Goal: Use online tool/utility: Use online tool/utility

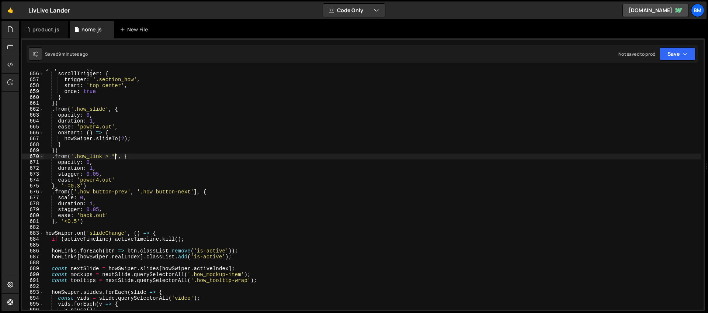
scroll to position [3772, 0]
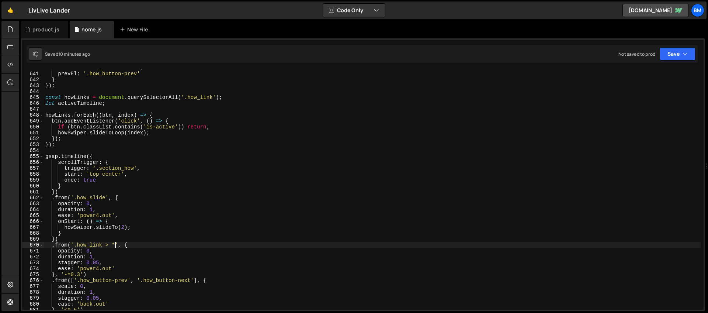
click at [102, 158] on div "nextEl : '.how_button-next' , prevEl : '.how_button-prev' } }) ; const howLinks…" at bounding box center [372, 191] width 656 height 252
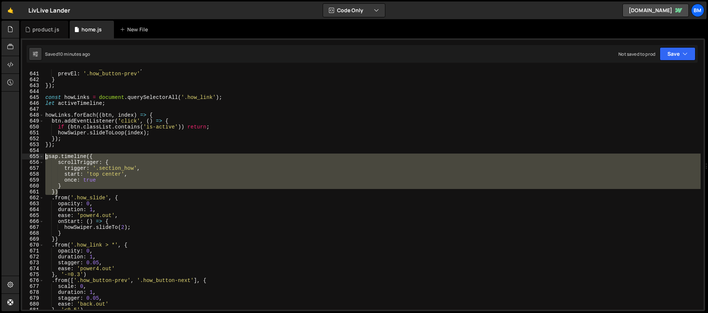
drag, startPoint x: 63, startPoint y: 192, endPoint x: 39, endPoint y: 156, distance: 44.1
click at [39, 156] on div "gsap.timeline({ 640 641 642 643 644 645 646 647 648 649 650 651 652 653 654 655…" at bounding box center [362, 189] width 681 height 240
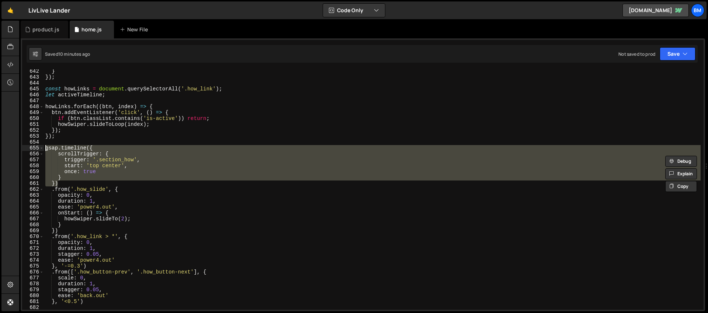
scroll to position [3846, 0]
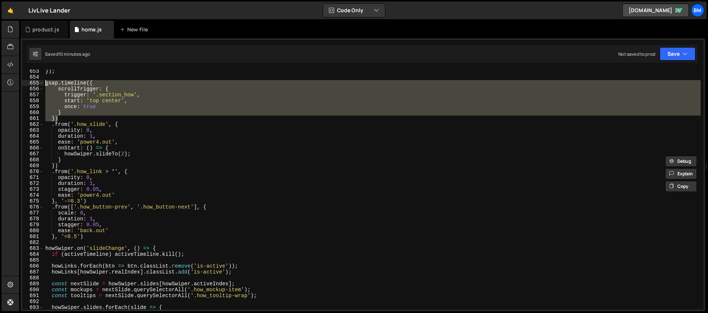
click at [69, 166] on div "}) ; gsap . timeline ({ scrollTrigger : { trigger : '.section_how' , start : 't…" at bounding box center [372, 194] width 656 height 252
type textarea "})"
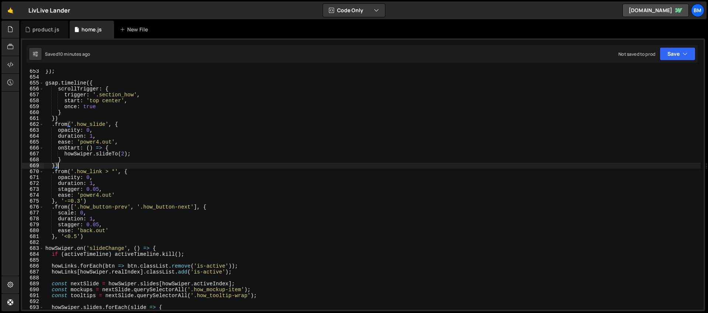
scroll to position [0, 0]
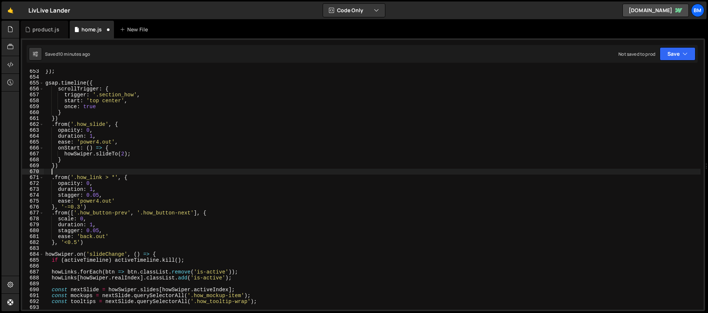
paste textarea "})"
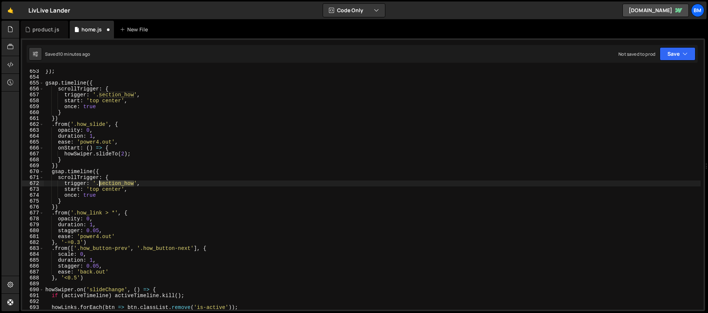
drag, startPoint x: 134, startPoint y: 183, endPoint x: 100, endPoint y: 182, distance: 34.3
click at [100, 182] on div "}) ; gsap . timeline ({ scrollTrigger : { trigger : '.section_how' , start : 't…" at bounding box center [372, 194] width 656 height 252
paste textarea "how_links"
click at [177, 200] on div "}) ; gsap . timeline ({ scrollTrigger : { trigger : '.section_how' , start : 't…" at bounding box center [372, 194] width 656 height 252
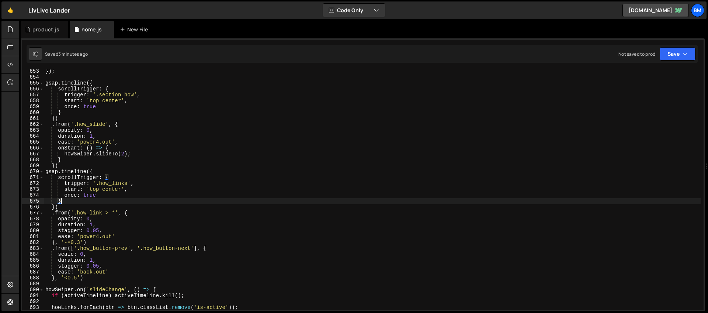
click at [98, 190] on div "}) ; gsap . timeline ({ scrollTrigger : { trigger : '.section_how' , start : 't…" at bounding box center [372, 194] width 656 height 252
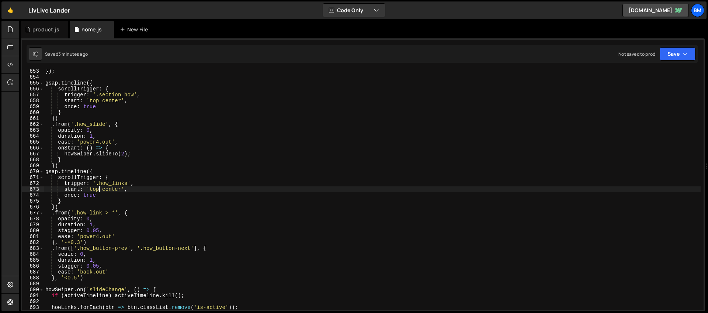
click at [112, 188] on div "}) ; gsap . timeline ({ scrollTrigger : { trigger : '.section_how' , start : 't…" at bounding box center [372, 194] width 656 height 252
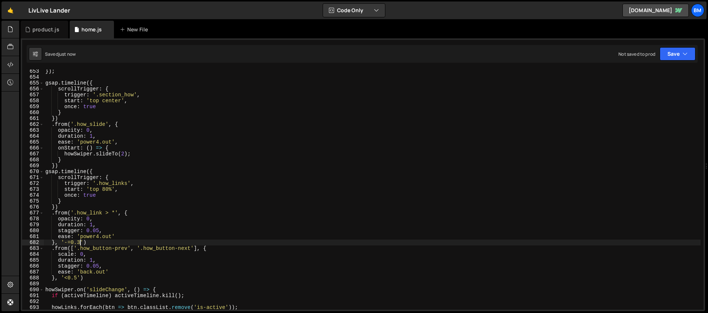
click at [80, 242] on div "}) ; gsap . timeline ({ scrollTrigger : { trigger : '.section_how' , start : 't…" at bounding box center [372, 194] width 656 height 252
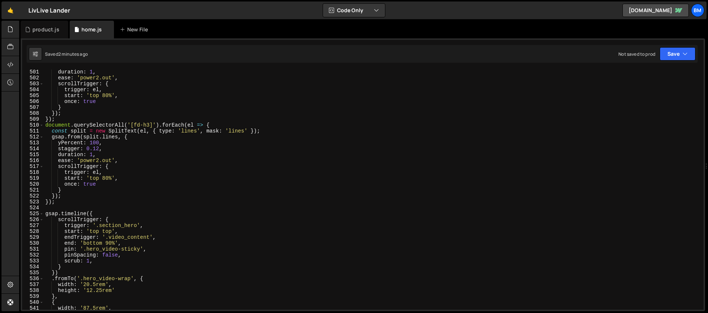
scroll to position [3042, 0]
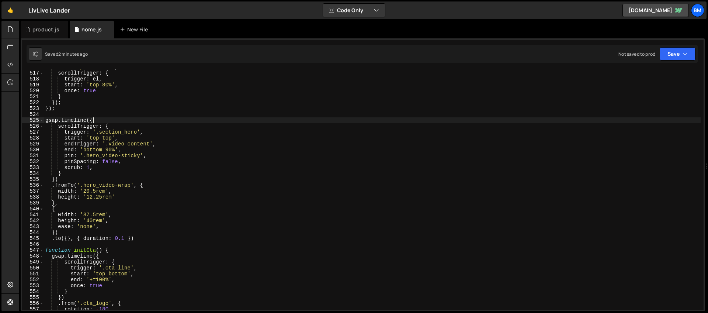
click at [103, 120] on div "ease : 'power2.out' , scrollTrigger : { trigger : el , start : 'top 80%' , once…" at bounding box center [372, 190] width 656 height 252
type textarea "gsap.timeline({"
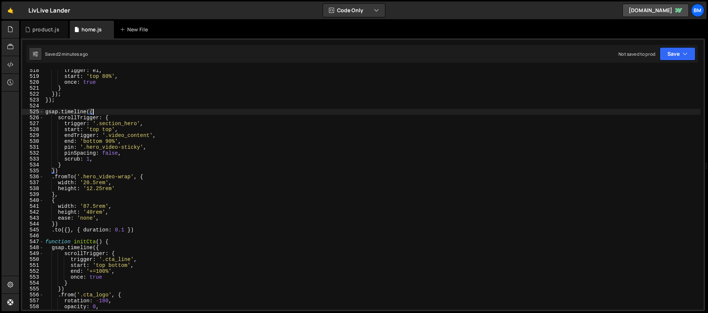
scroll to position [3050, 0]
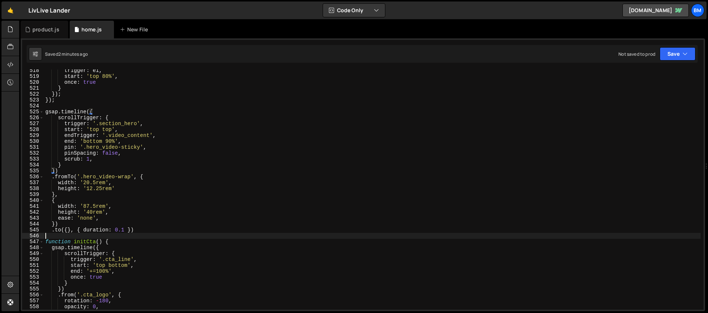
click at [63, 236] on div "trigger : el , start : 'top 80%' , once : true } }) ; }) ; gsap . timeline ({ s…" at bounding box center [372, 193] width 656 height 252
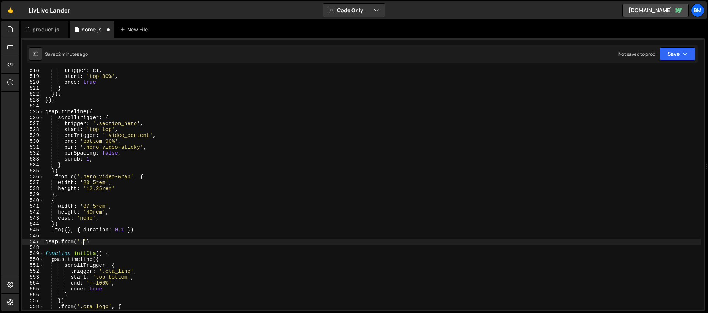
scroll to position [0, 2]
paste textarea "features2_grid')"
paste textarea "slider_card-img-wrap"
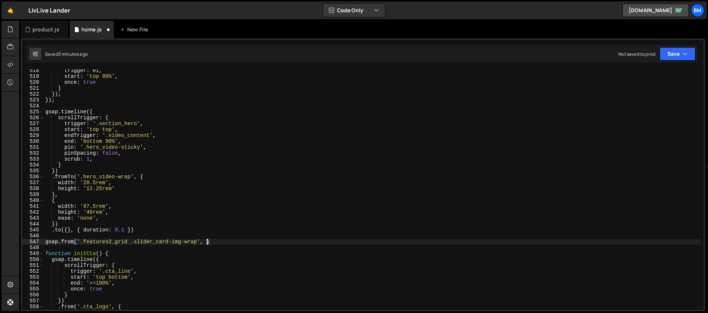
type textarea "gsap.from('.features2_grid .slider_card-img-wrap', {)"
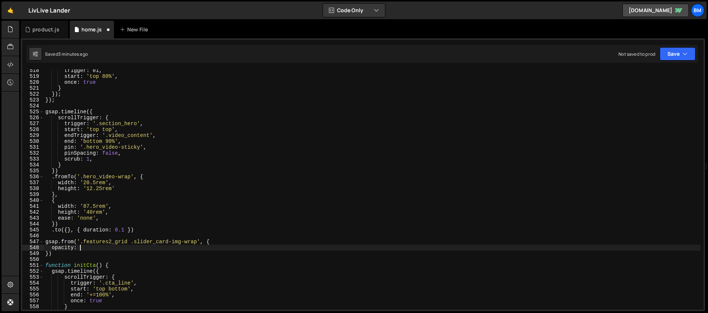
scroll to position [0, 2]
type textarea "opacity: 0,"
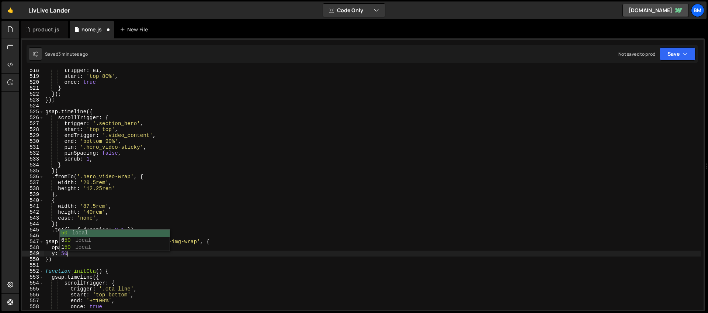
scroll to position [0, 1]
type textarea "y: 50,"
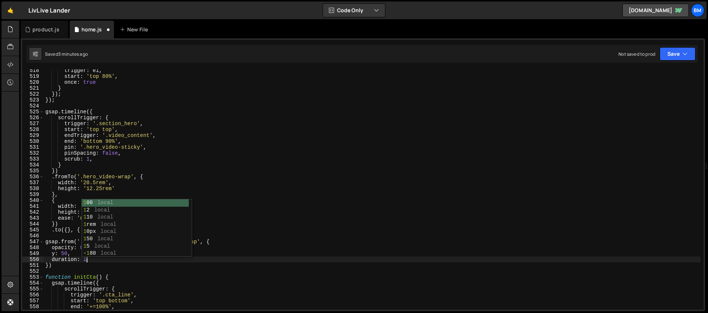
type textarea "duration: 1,"
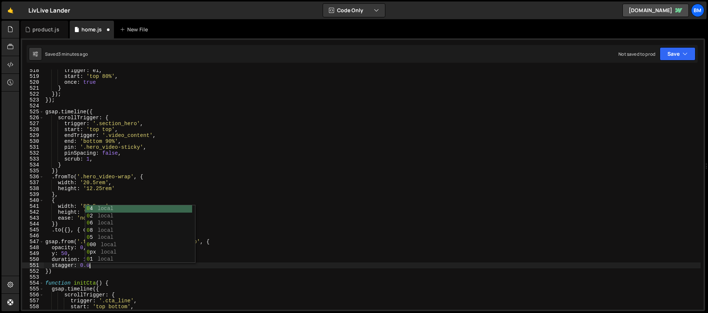
scroll to position [0, 3]
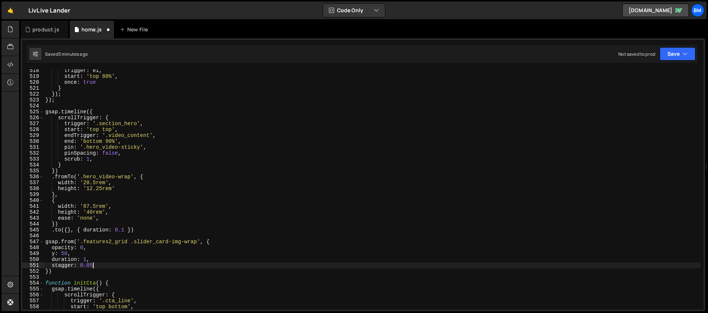
type textarea "stagger: 0.05,"
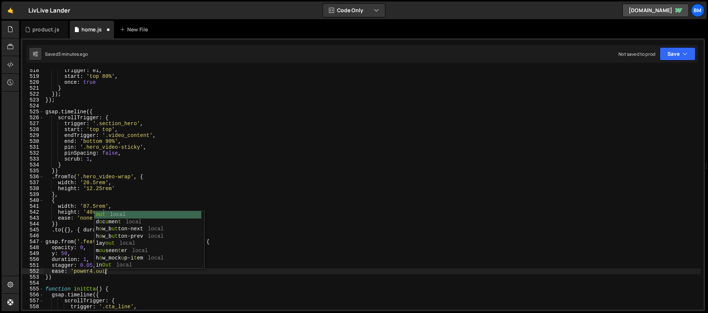
scroll to position [0, 4]
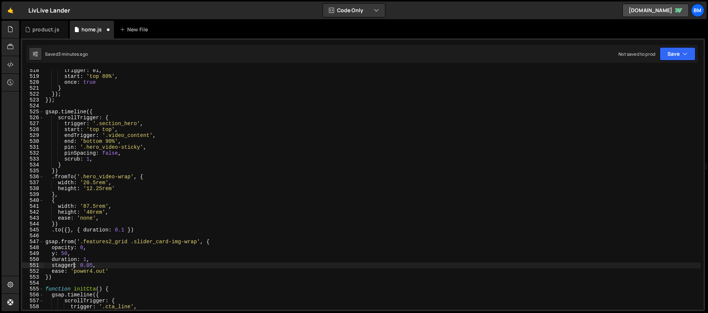
click at [74, 263] on div "trigger : el , start : 'top 80%' , once : true } }) ; }) ; gsap . timeline ({ s…" at bounding box center [372, 193] width 656 height 252
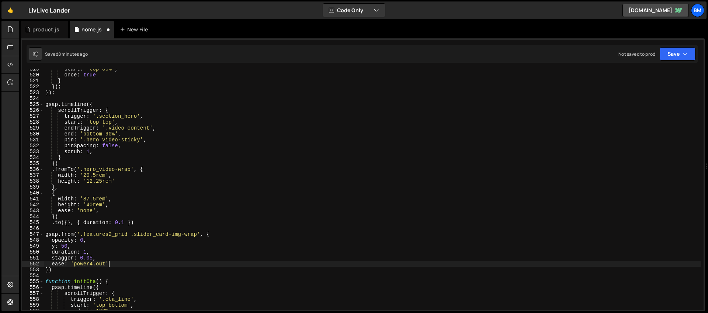
click at [115, 262] on div "start : 'top 80%' , once : true } }) ; }) ; gsap . timeline ({ scrollTrigger : …" at bounding box center [372, 192] width 656 height 252
type textarea "ease: 'power4.out',"
type textarea "scrollTrigger: {"
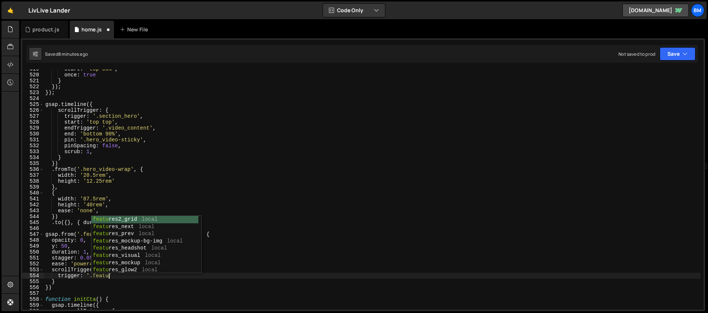
scroll to position [0, 4]
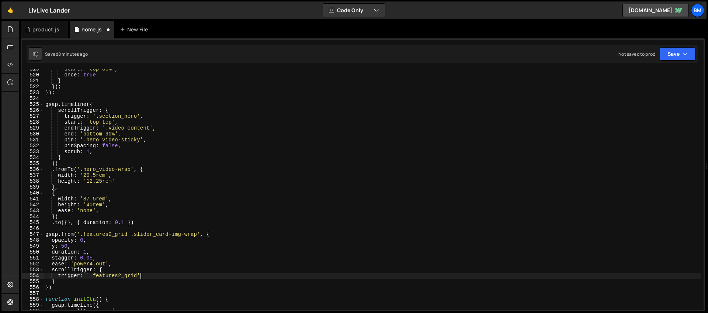
type textarea "trigger: '.features2_grid','"
type textarea "start: 'top 80%',"
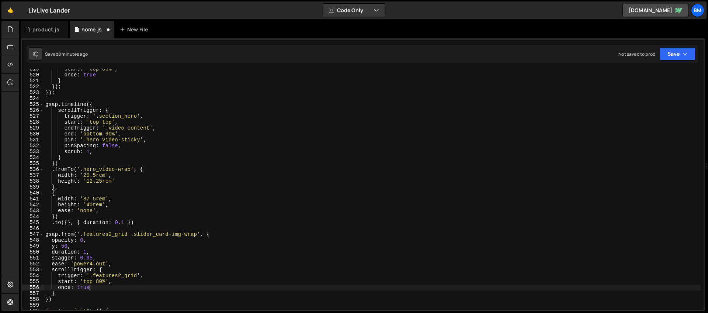
scroll to position [0, 3]
click at [216, 236] on div "start : 'top 80%' , once : true } }) ; }) ; gsap . timeline ({ scrollTrigger : …" at bounding box center [372, 192] width 656 height 252
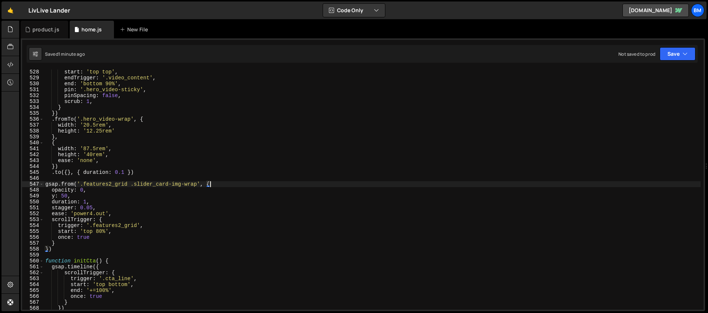
scroll to position [3108, 0]
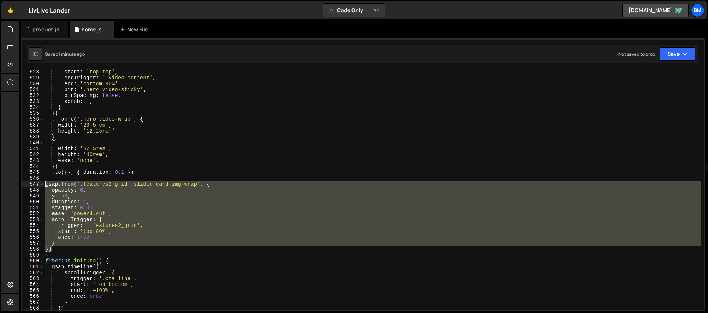
drag, startPoint x: 59, startPoint y: 249, endPoint x: 26, endPoint y: 185, distance: 71.5
click at [26, 185] on div "gsap.from('.features2_grid .slider_card-img-wrap', { 528 529 530 531 532 533 53…" at bounding box center [362, 189] width 681 height 240
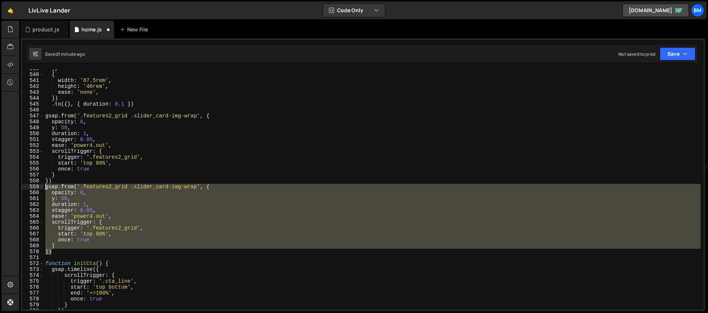
scroll to position [3176, 0]
click at [129, 186] on div "} , { width : '87.5rem' , height : '40rem' , ease : 'none' , }) . to ({ } , { d…" at bounding box center [372, 189] width 656 height 240
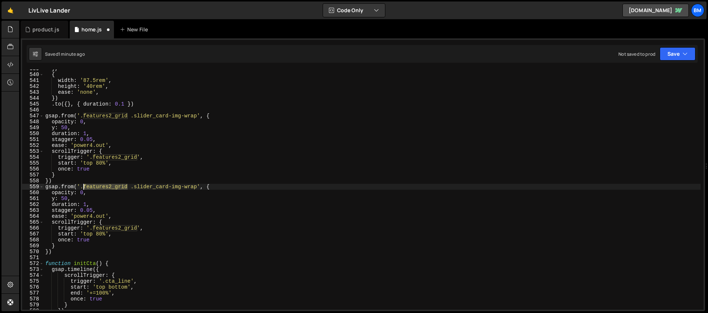
drag, startPoint x: 127, startPoint y: 187, endPoint x: 84, endPoint y: 186, distance: 43.5
click at [84, 186] on div "} , { width : '87.5rem' , height : '40rem' , ease : 'none' , }) . to ({ } , { d…" at bounding box center [372, 192] width 656 height 252
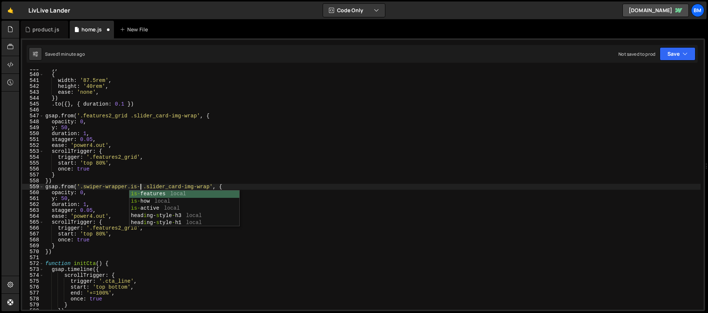
scroll to position [0, 7]
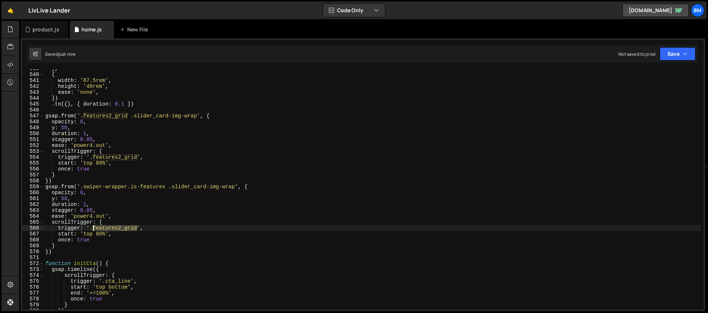
drag, startPoint x: 137, startPoint y: 228, endPoint x: 93, endPoint y: 228, distance: 44.2
click at [93, 228] on div "} , { width : '87.5rem' , height : '40rem' , ease : 'none' , }) . to ({ } , { d…" at bounding box center [372, 192] width 656 height 252
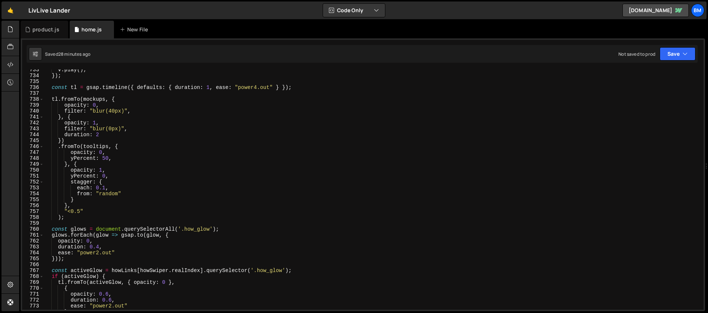
scroll to position [4296, 0]
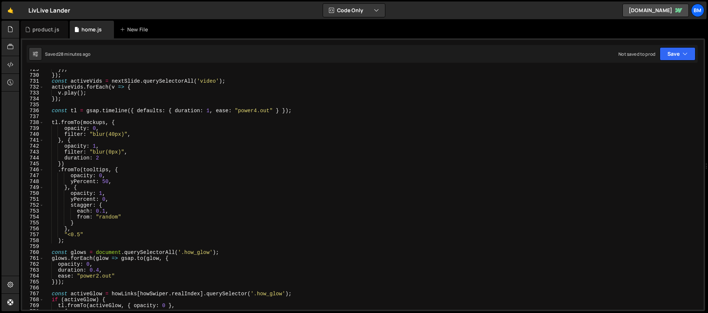
click at [123, 130] on div "}) ; }) ; const activeVids = nextSlide . querySelectorAll ( 'video' ) ; activeV…" at bounding box center [372, 192] width 656 height 252
type textarea "opacity: 0,"
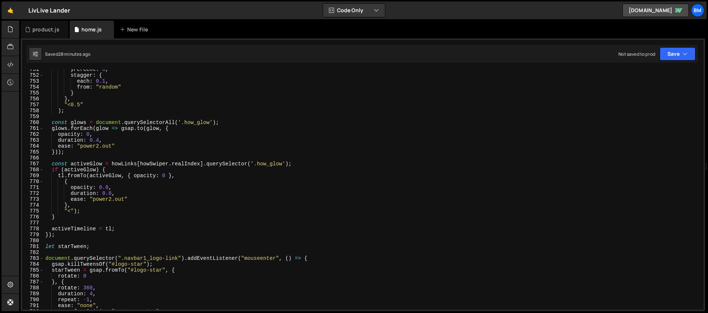
scroll to position [4415, 0]
